Goal: Transaction & Acquisition: Purchase product/service

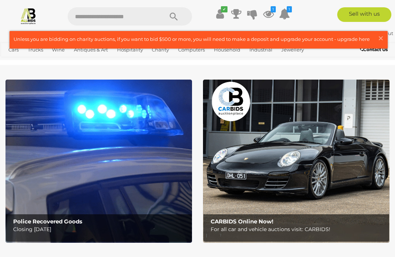
click at [383, 37] on span "×" at bounding box center [380, 38] width 7 height 14
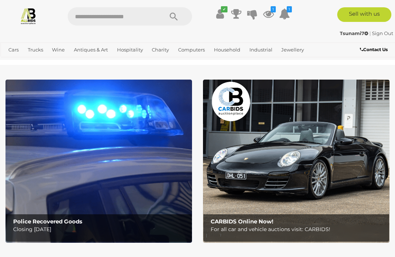
click at [0, 0] on link "Art" at bounding box center [0, 0] width 0 height 0
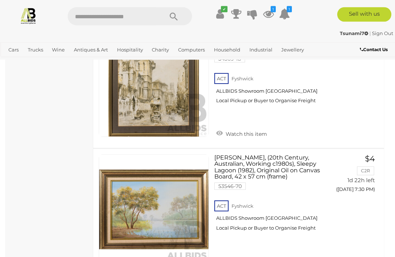
scroll to position [1192, 0]
click at [369, 202] on div "[PERSON_NAME], (20th Century, [DEMOGRAPHIC_DATA], Working c1980s), Sleepy Lagoo…" at bounding box center [238, 212] width 301 height 126
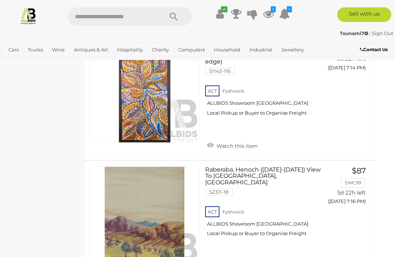
scroll to position [6320, 9]
click at [266, 15] on icon at bounding box center [268, 13] width 11 height 13
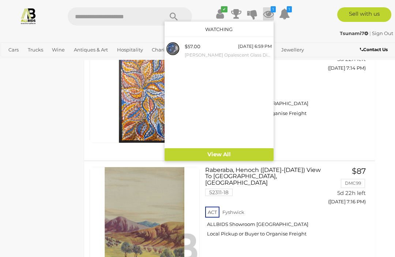
click at [194, 48] on span "$57.00" at bounding box center [192, 46] width 16 height 6
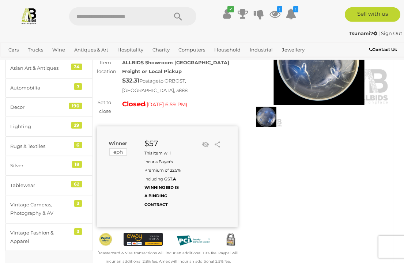
scroll to position [78, 0]
click at [44, 181] on div "Tablewear" at bounding box center [40, 185] width 60 height 8
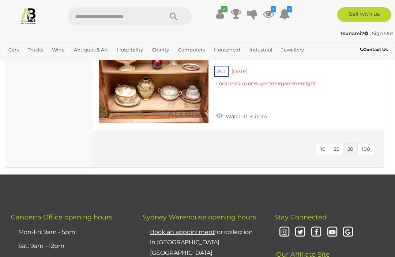
scroll to position [3323, 0]
